Goal: Transaction & Acquisition: Book appointment/travel/reservation

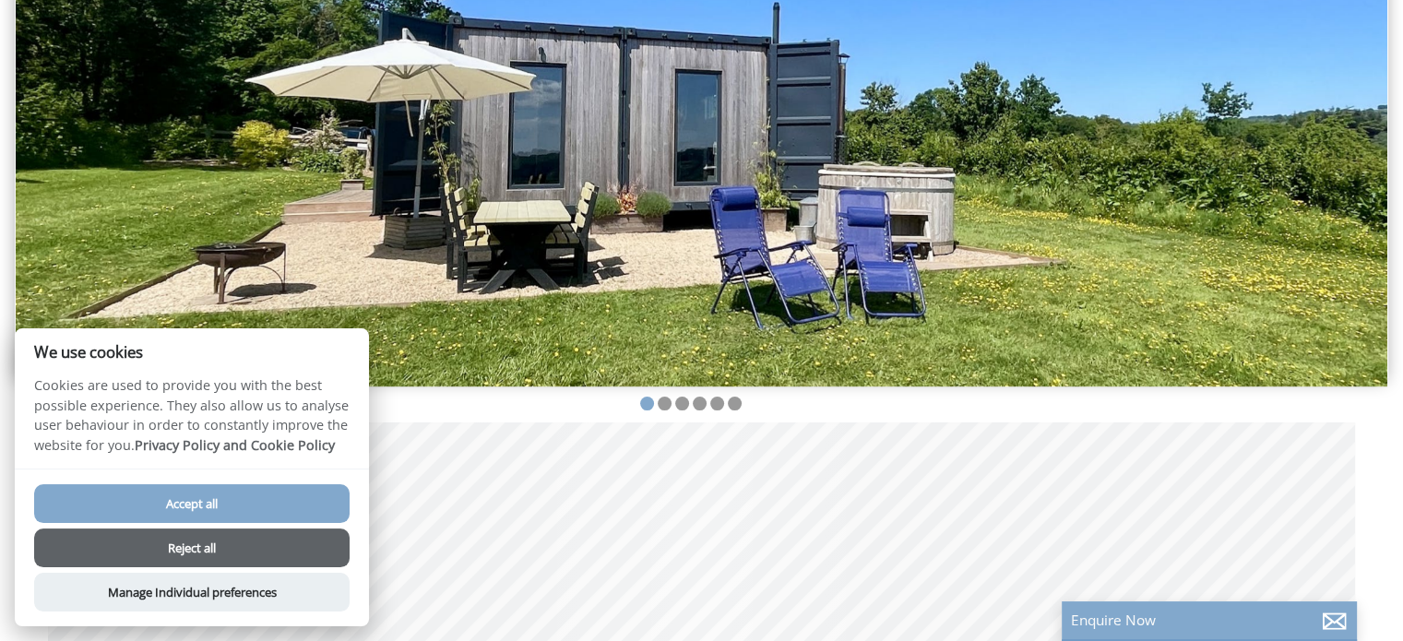
scroll to position [218, 0]
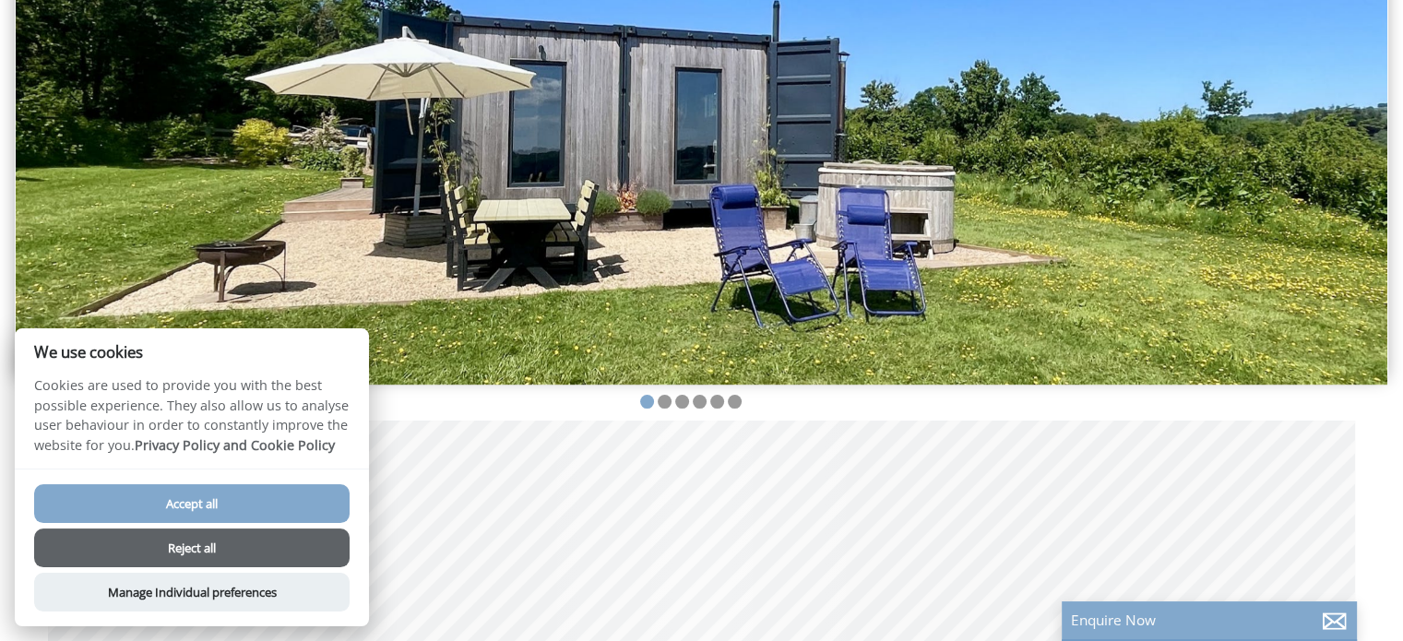
click at [223, 506] on button "Accept all" at bounding box center [191, 503] width 315 height 39
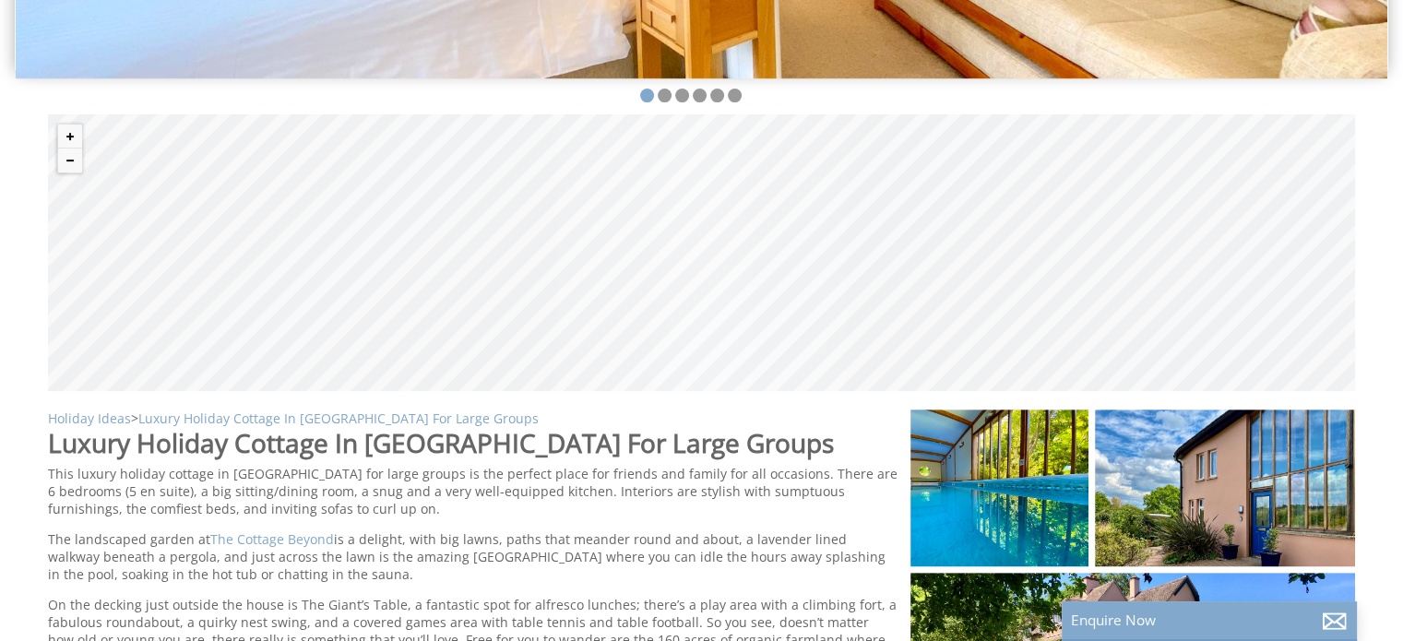
scroll to position [358, 0]
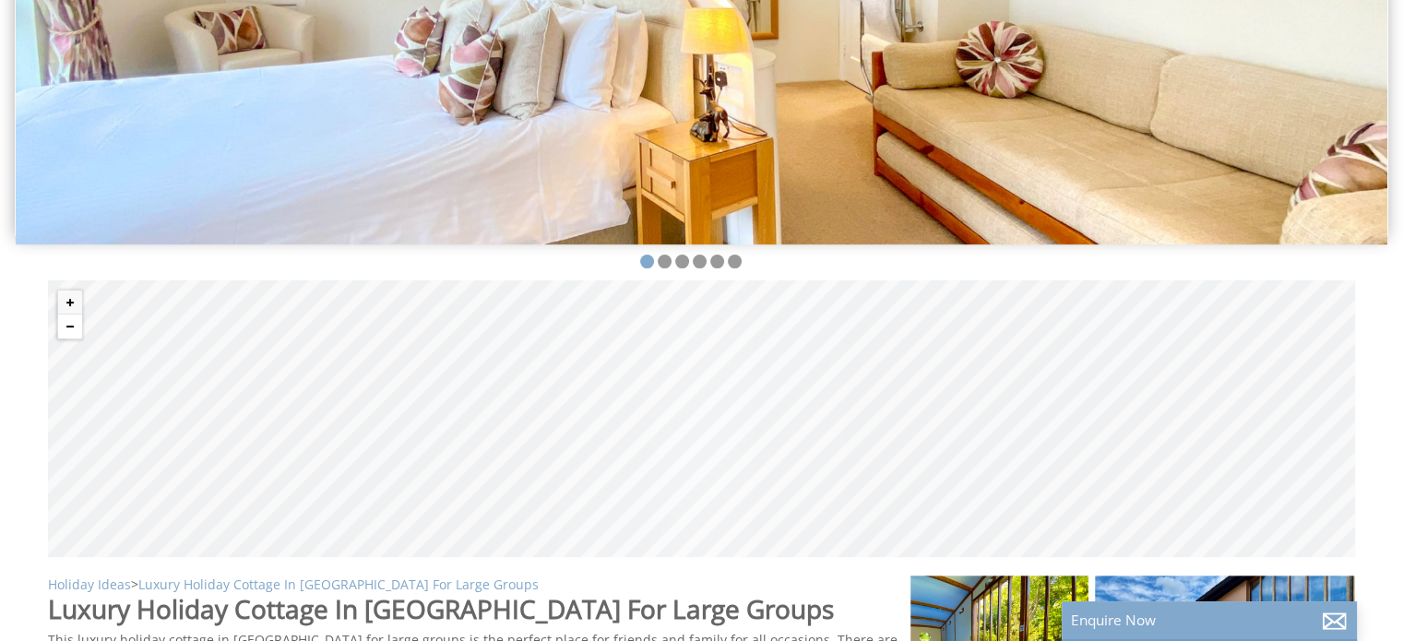
click at [74, 322] on button "Zoom out" at bounding box center [70, 327] width 24 height 24
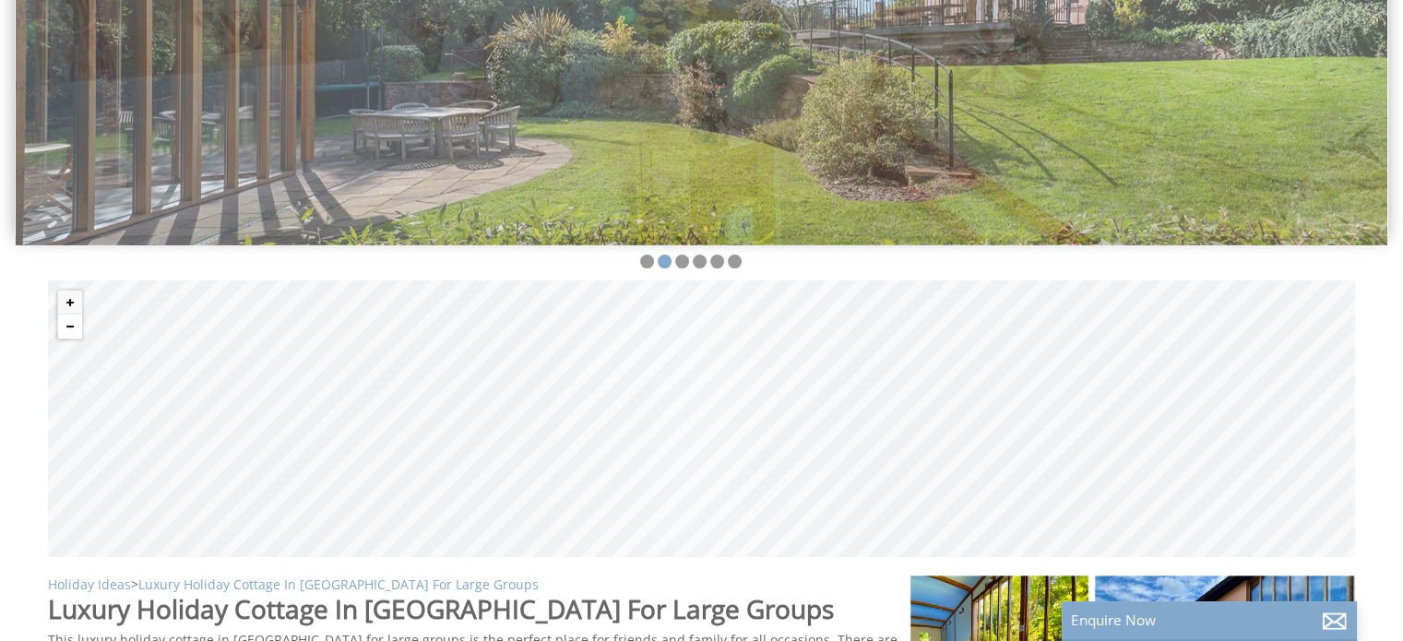
click at [74, 322] on button "Zoom out" at bounding box center [70, 327] width 24 height 24
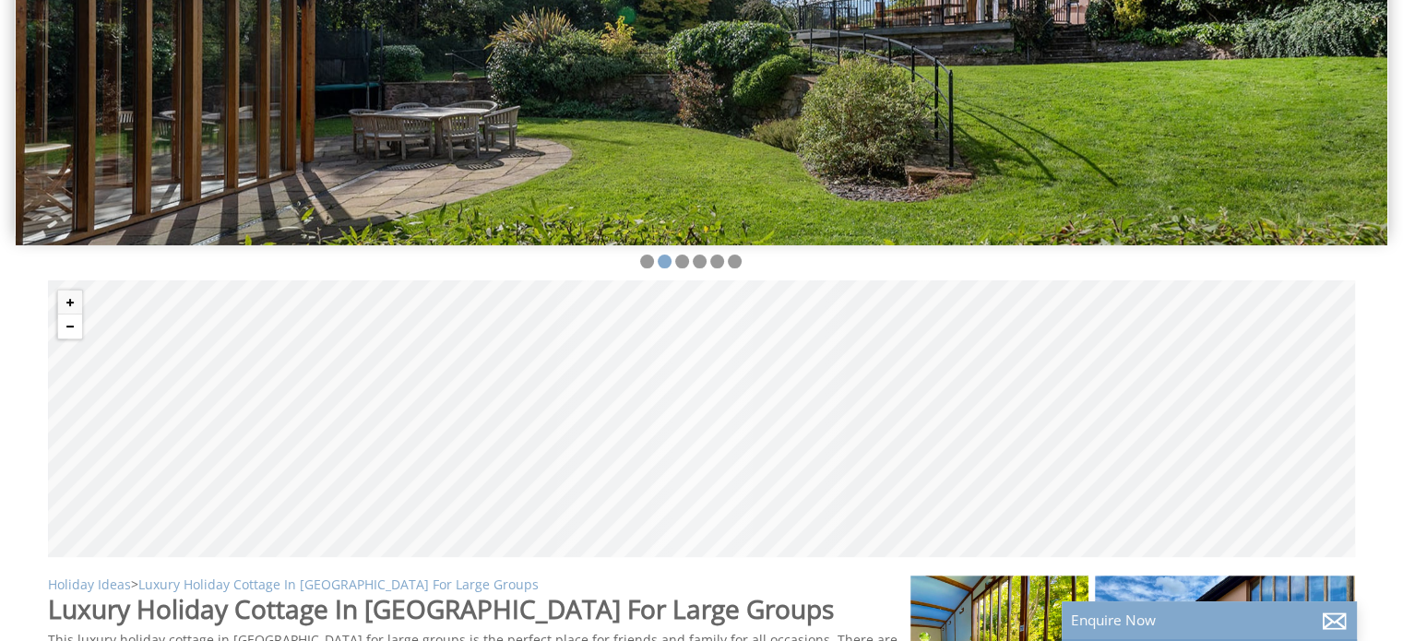
click at [74, 322] on button "Zoom out" at bounding box center [70, 327] width 24 height 24
click at [73, 302] on button "Zoom in" at bounding box center [70, 303] width 24 height 24
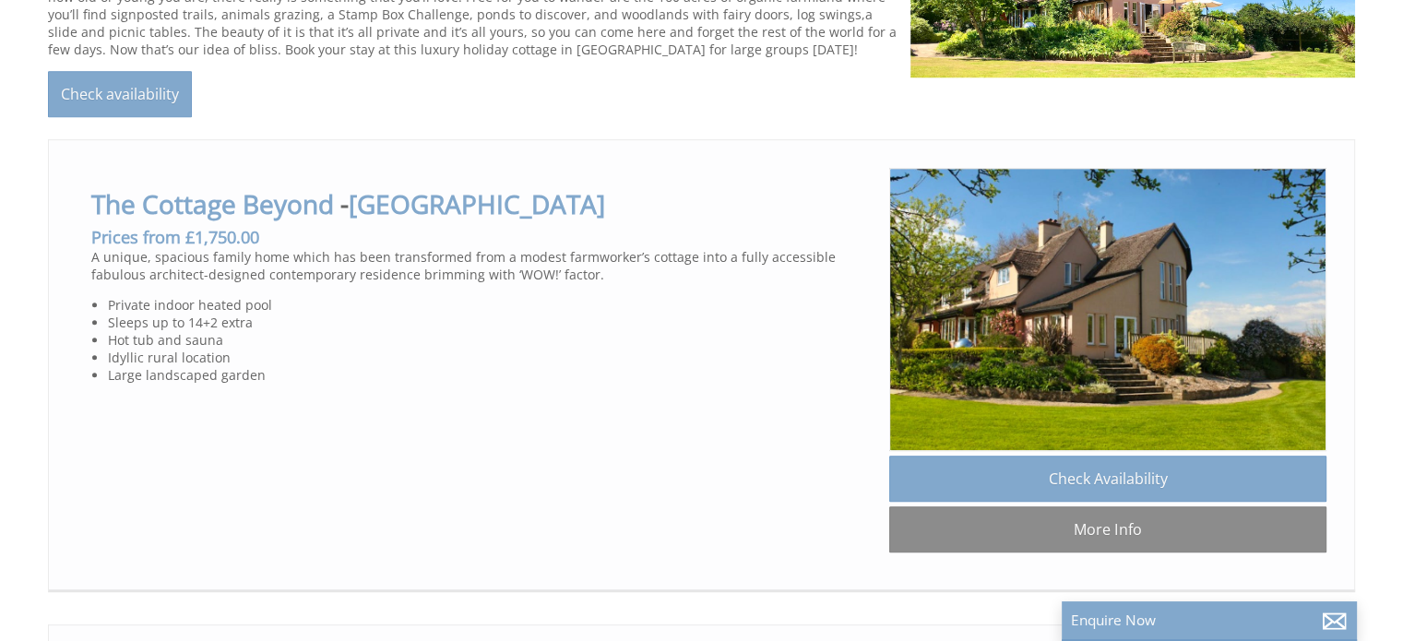
scroll to position [1193, 0]
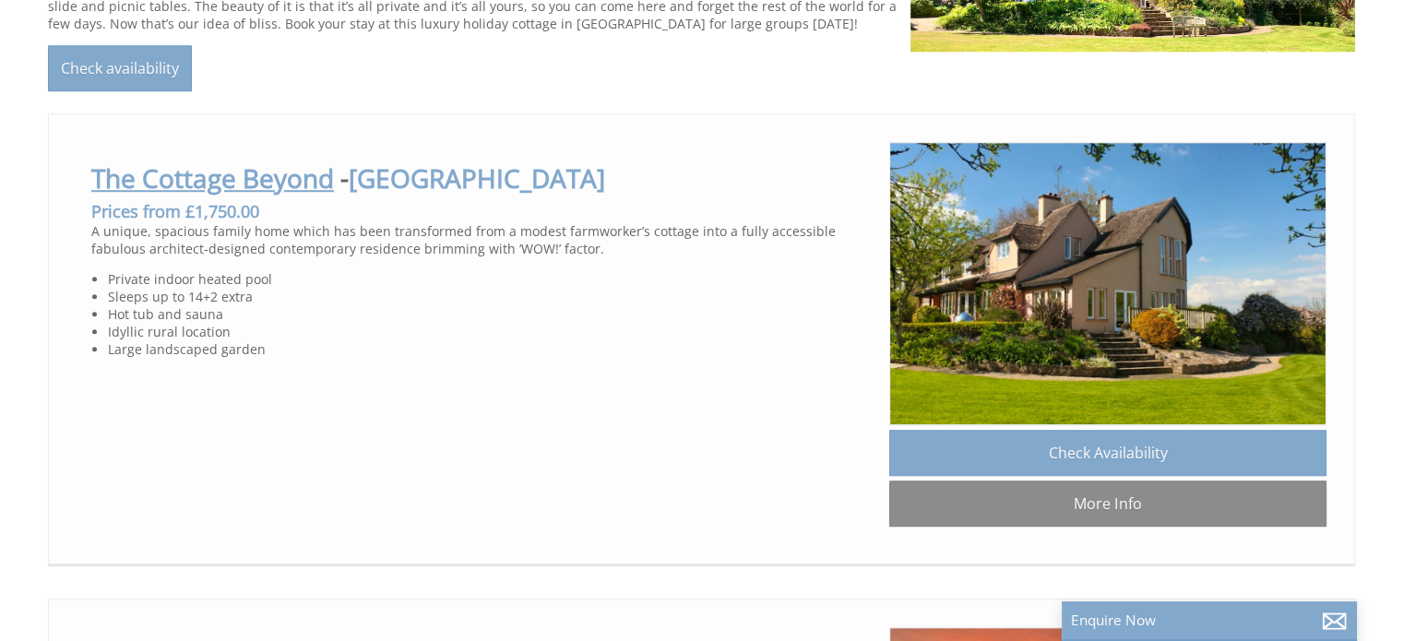
click at [215, 177] on link "The Cottage Beyond" at bounding box center [212, 177] width 243 height 35
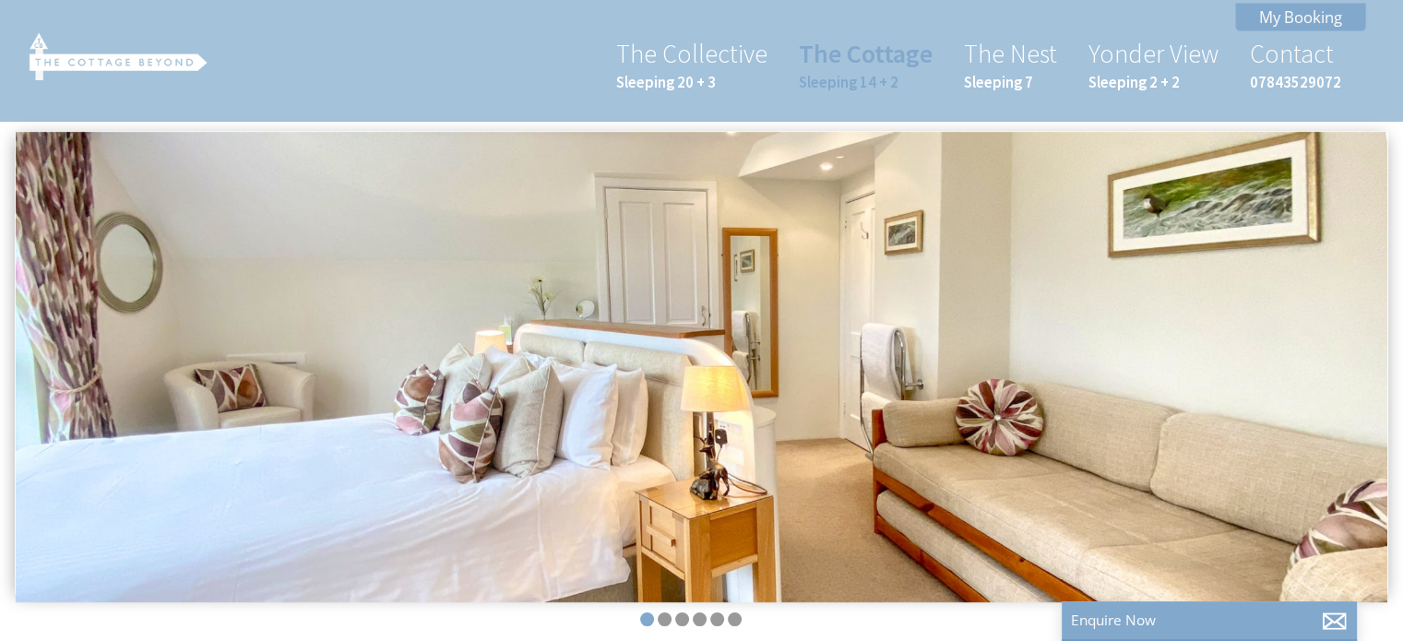
click at [1214, 324] on img at bounding box center [701, 367] width 1371 height 471
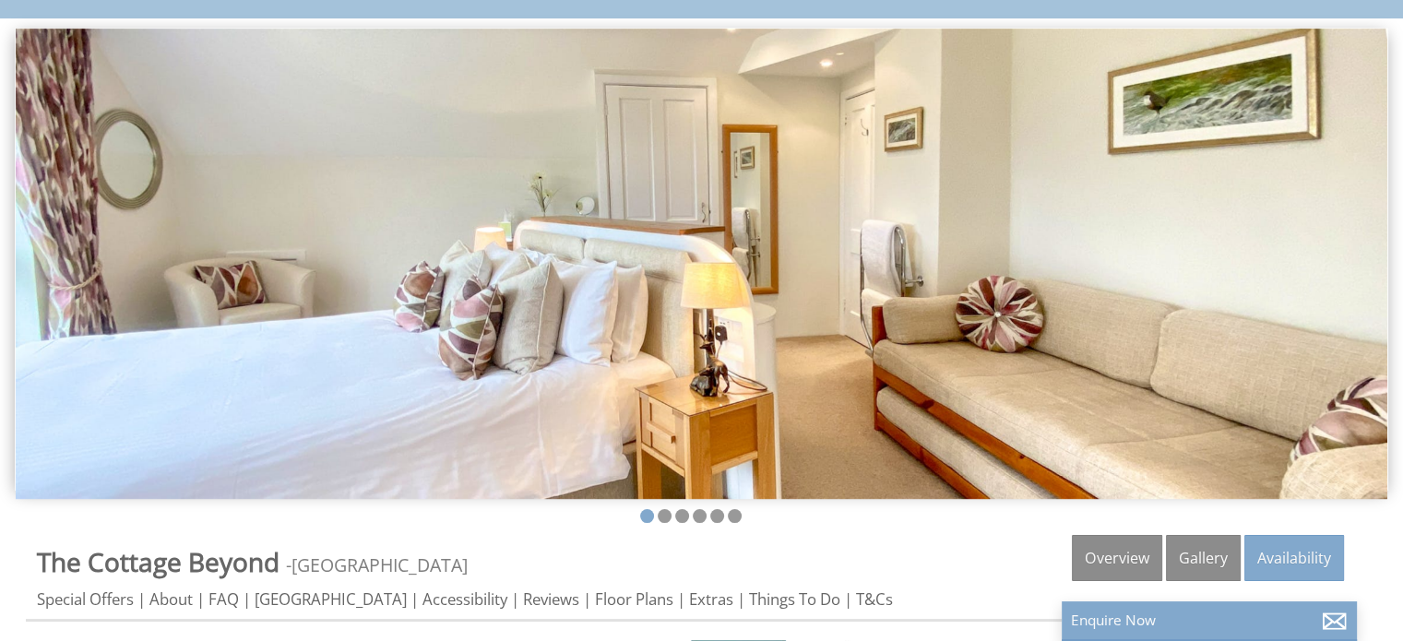
scroll to position [107, 0]
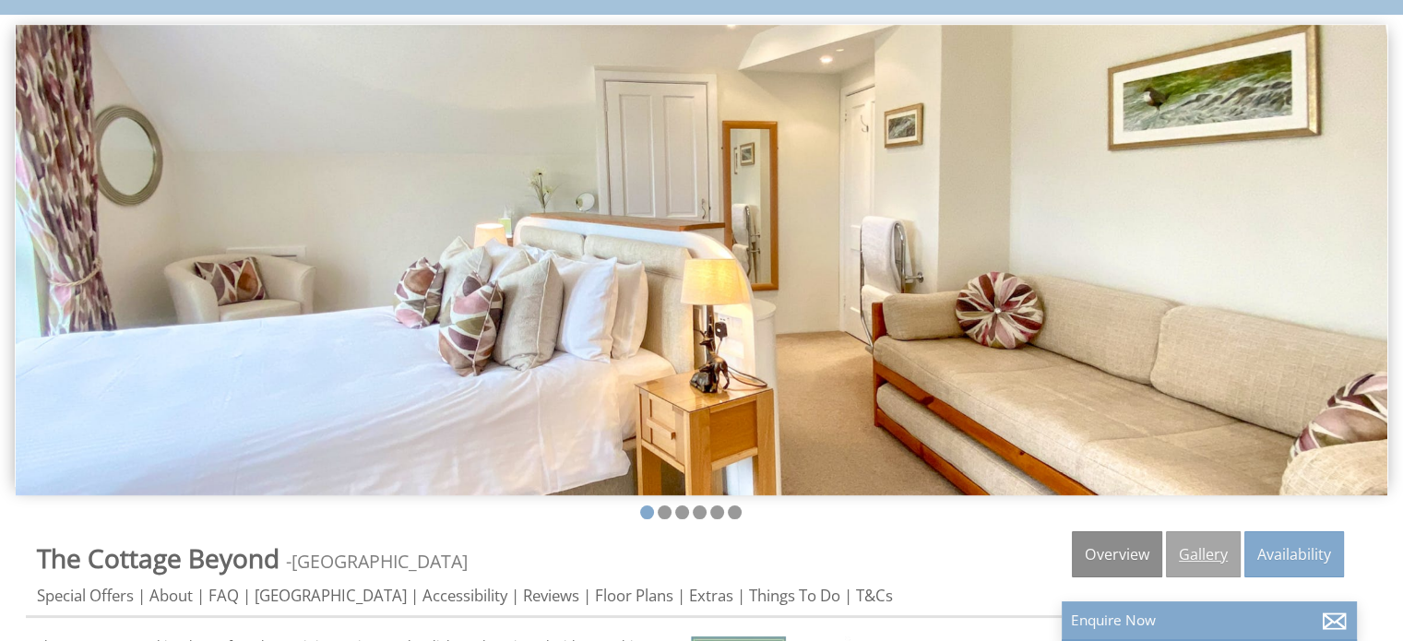
click at [1192, 547] on link "Gallery" at bounding box center [1203, 554] width 75 height 46
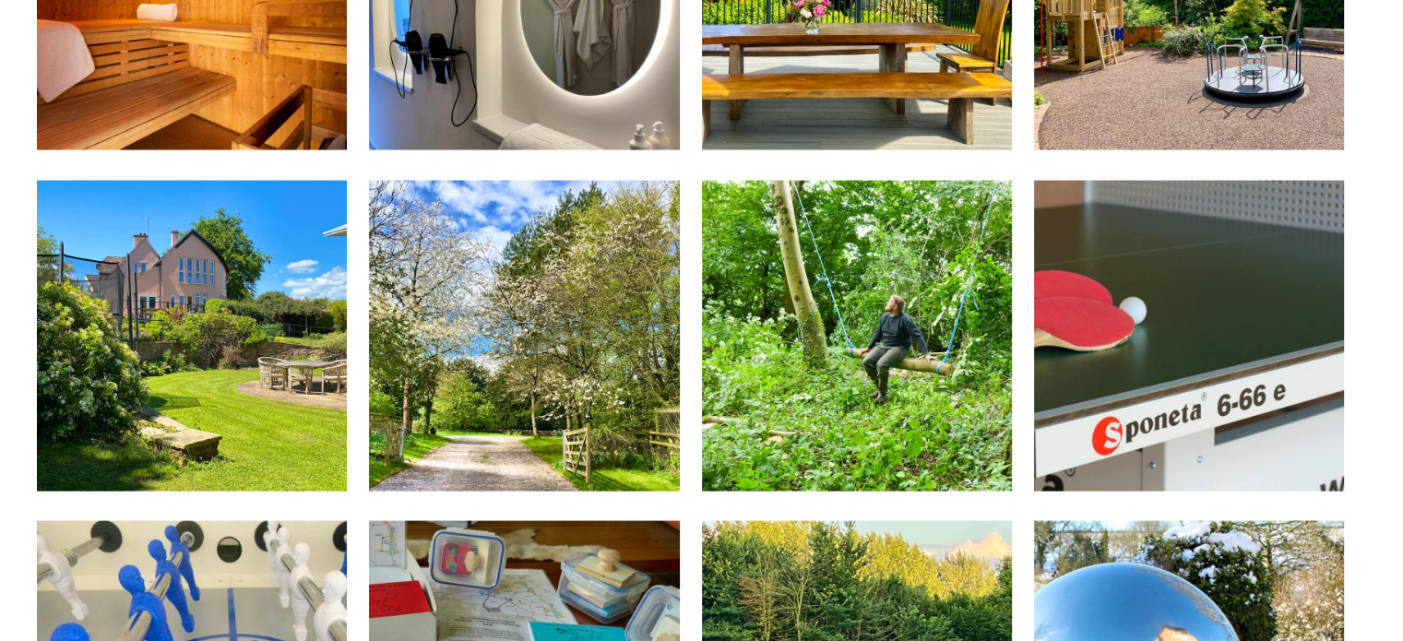
scroll to position [3626, 0]
